Goal: Find specific page/section: Find specific page/section

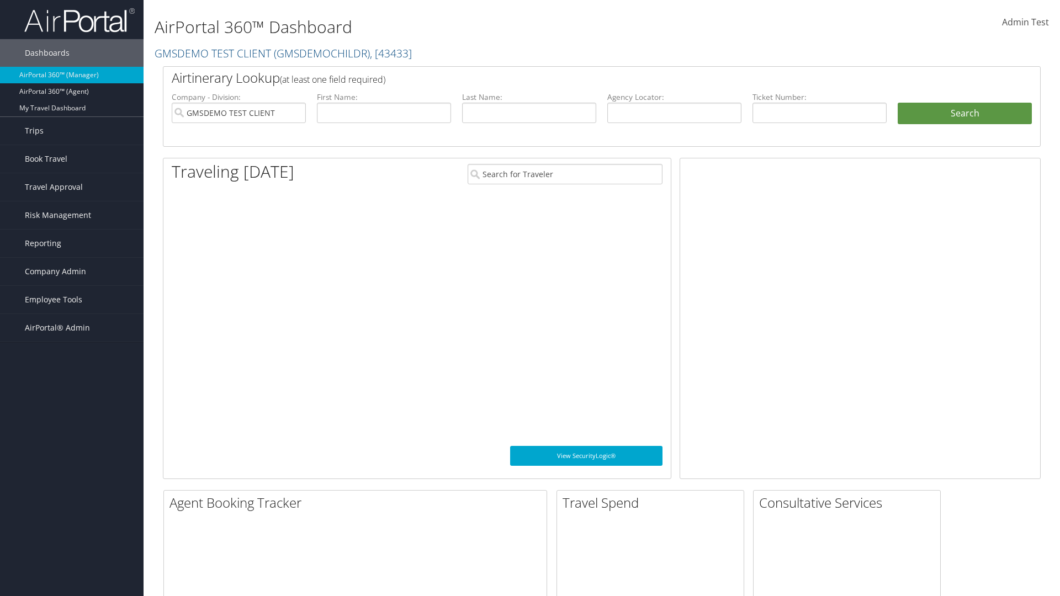
click at [72, 272] on span "Company Admin" at bounding box center [55, 272] width 61 height 28
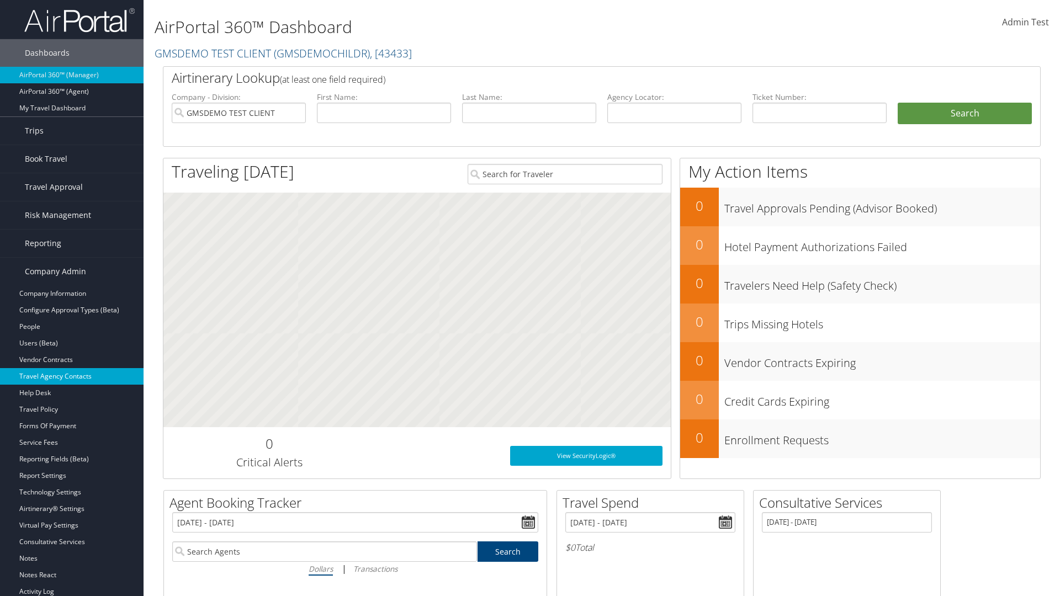
click at [72, 376] on link "Travel Agency Contacts" at bounding box center [71, 376] width 143 height 17
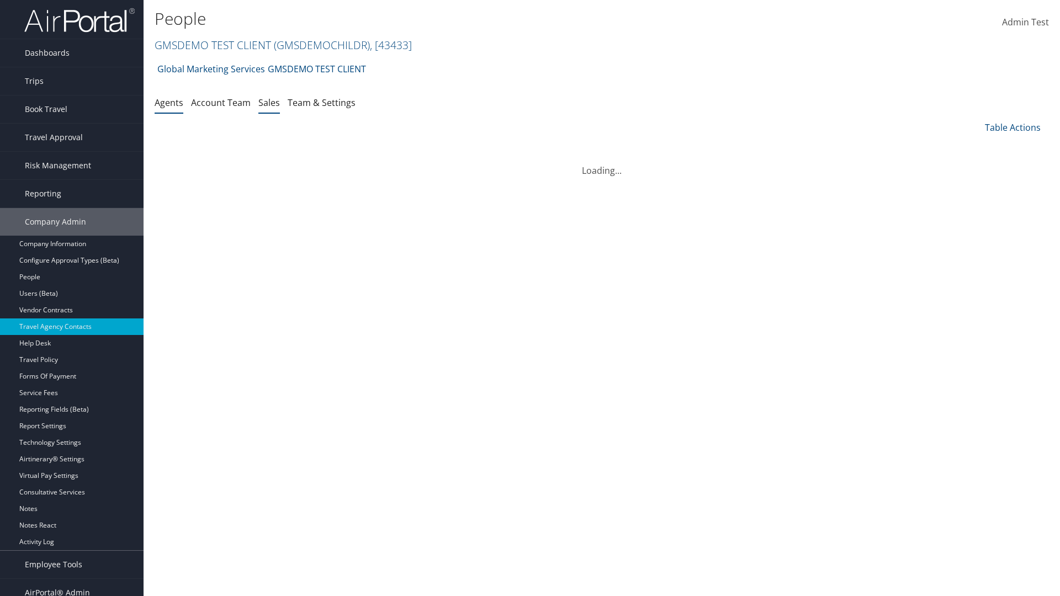
click at [269, 102] on link "Sales" at bounding box center [269, 103] width 22 height 12
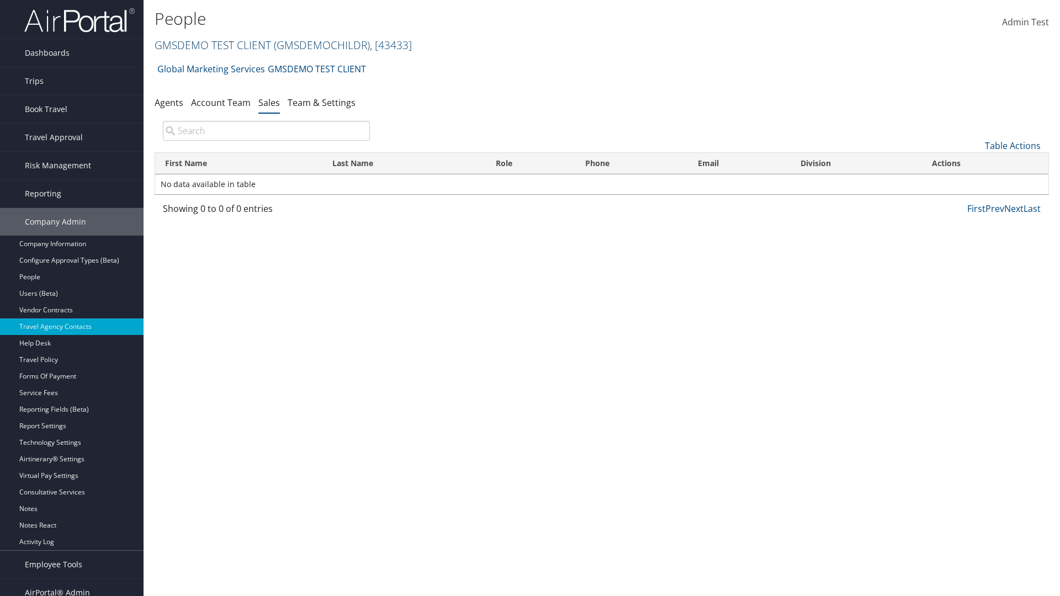
click at [212, 45] on link "GMSDEMO TEST CLIENT ( GMSDEMOCHILDR ) , [ 43433 ]" at bounding box center [283, 45] width 257 height 15
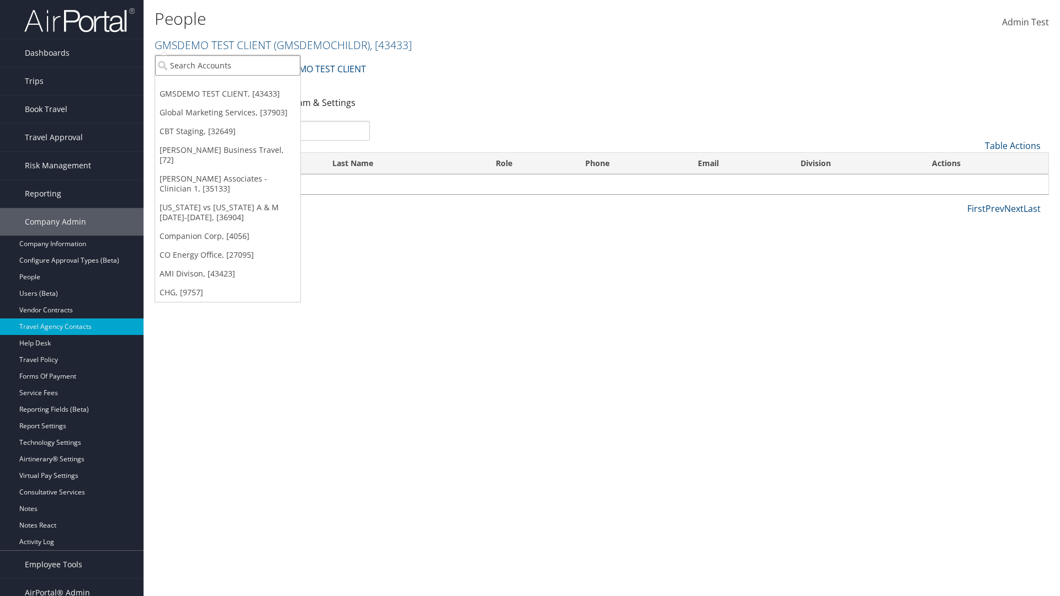
click at [227, 65] on input "search" at bounding box center [227, 65] width 145 height 20
type input "Global Marketing Services"
click at [238, 86] on div "Global Marketing Services (301946), [37903]" at bounding box center [238, 86] width 178 height 10
